Goal: Transaction & Acquisition: Purchase product/service

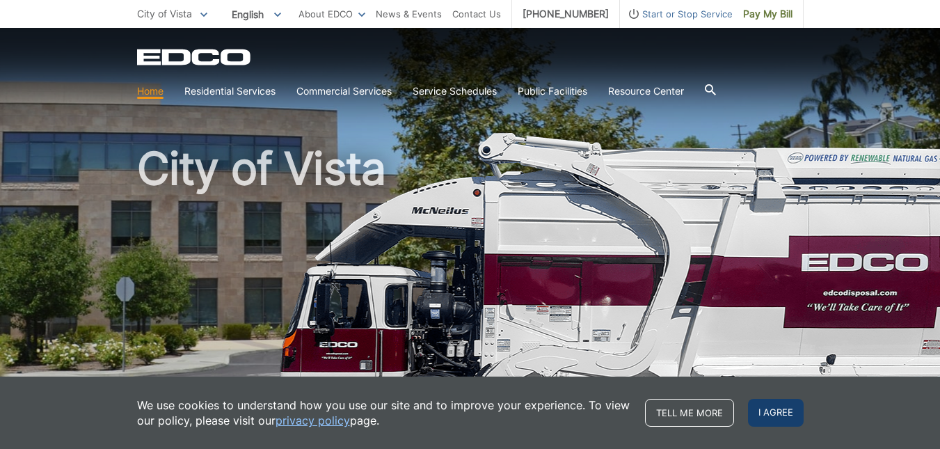
click at [777, 402] on span "I agree" at bounding box center [776, 413] width 56 height 28
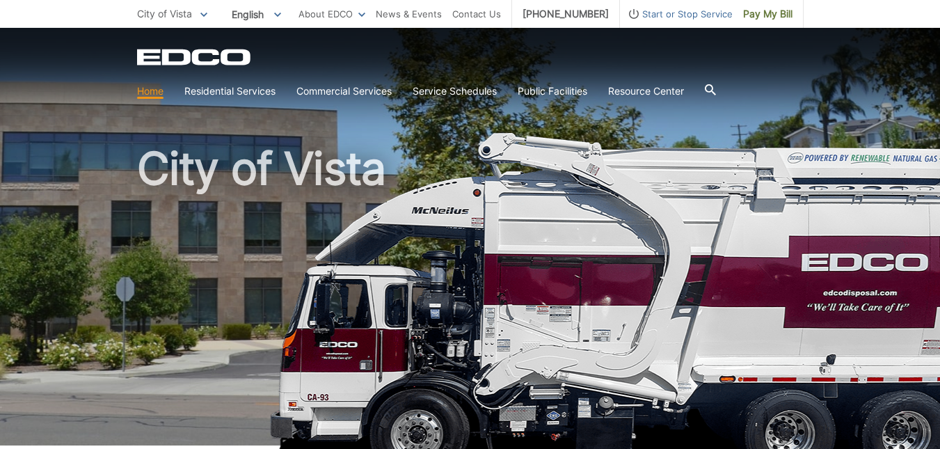
click at [225, 83] on section "Home Residential Services Curbside Pickup Recycling Organic Recycling Trash Hou…" at bounding box center [470, 91] width 666 height 26
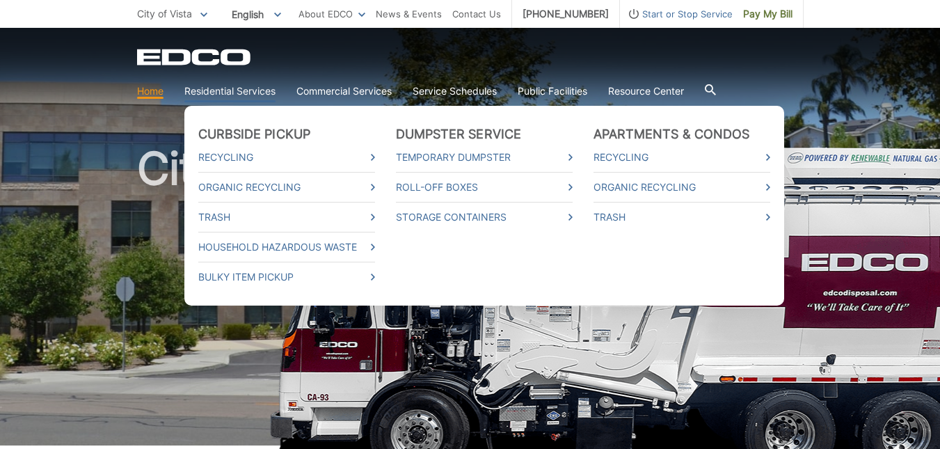
click at [225, 88] on link "Residential Services" at bounding box center [229, 90] width 91 height 15
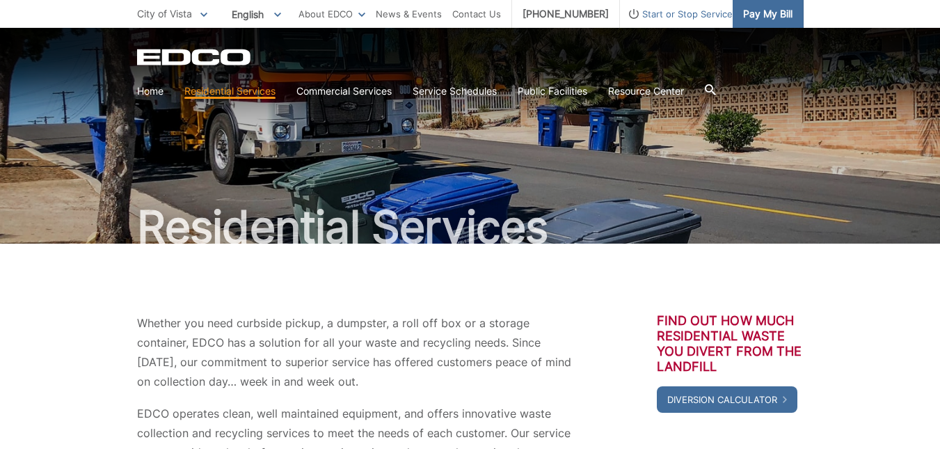
click at [762, 9] on span "Pay My Bill" at bounding box center [767, 13] width 49 height 15
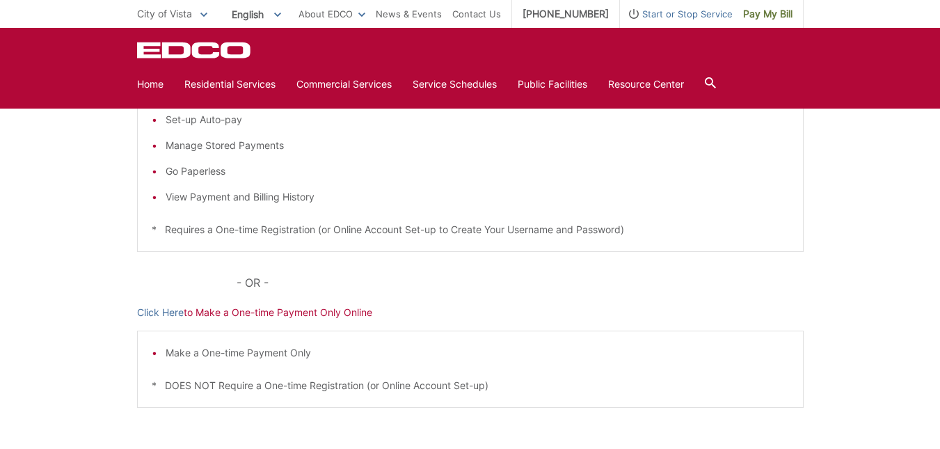
scroll to position [334, 0]
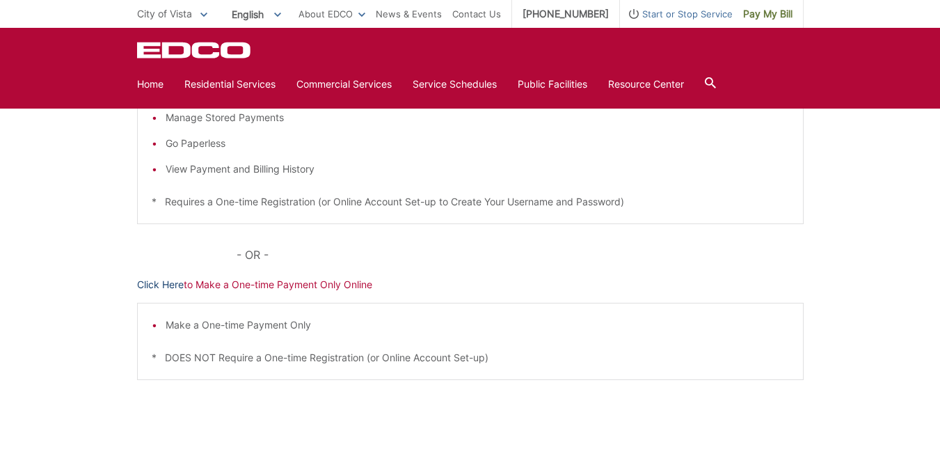
click at [166, 284] on link "Click Here" at bounding box center [160, 284] width 47 height 15
